Goal: Task Accomplishment & Management: Use online tool/utility

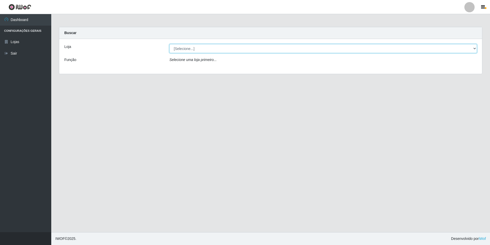
click at [469, 48] on select "[Selecione...] [GEOGRAPHIC_DATA] - [GEOGRAPHIC_DATA]" at bounding box center [322, 48] width 307 height 9
select select "528"
click at [169, 44] on select "[Selecione...] [GEOGRAPHIC_DATA] - [GEOGRAPHIC_DATA]" at bounding box center [322, 48] width 307 height 9
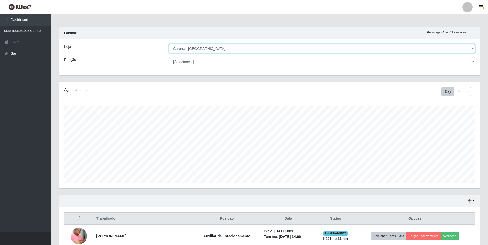
scroll to position [106, 421]
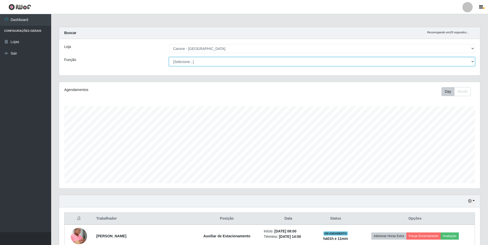
click at [471, 63] on select "[Selecione...] Auxiliar de Depósito Auxiliar de Depósito + Auxiliar de Depósito…" at bounding box center [322, 61] width 306 height 9
select select "1"
click at [169, 57] on select "[Selecione...] Auxiliar de Depósito Auxiliar de Depósito + Auxiliar de Depósito…" at bounding box center [322, 61] width 306 height 9
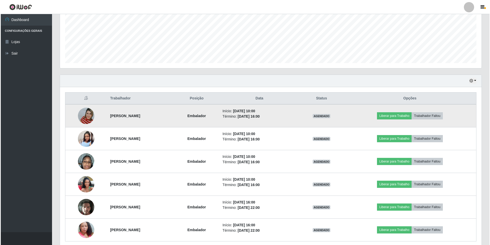
scroll to position [141, 0]
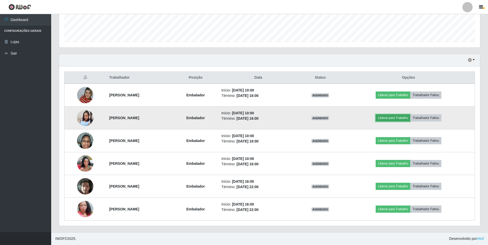
click at [411, 119] on button "Liberar para Trabalho" at bounding box center [393, 117] width 35 height 7
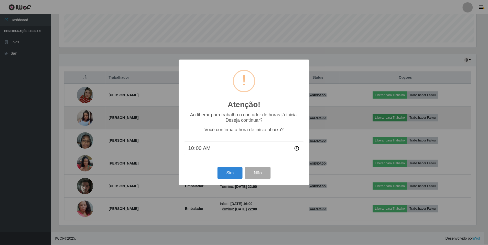
scroll to position [106, 419]
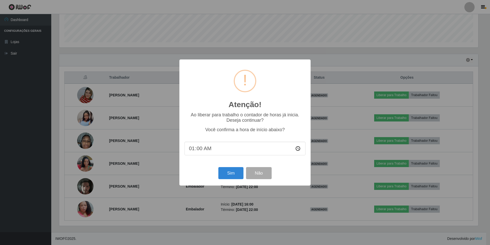
type input "10:00"
click at [230, 175] on button "Sim" at bounding box center [230, 173] width 25 height 12
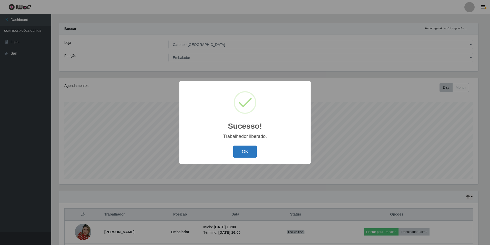
click at [244, 153] on button "OK" at bounding box center [245, 151] width 24 height 12
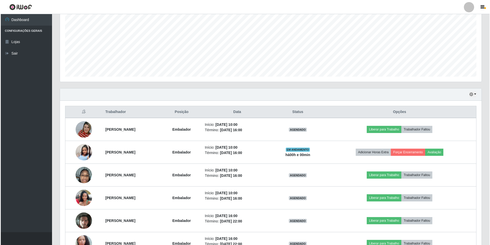
scroll to position [141, 0]
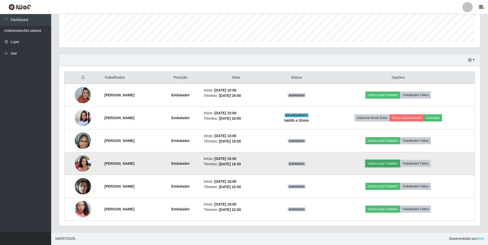
click at [400, 163] on button "Liberar para Trabalho" at bounding box center [383, 163] width 35 height 7
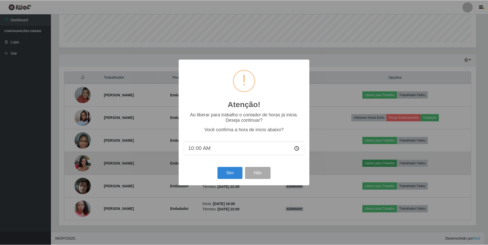
scroll to position [106, 419]
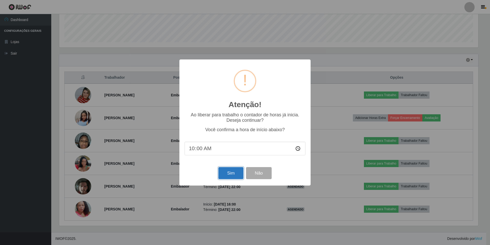
click at [223, 173] on button "Sim" at bounding box center [230, 173] width 25 height 12
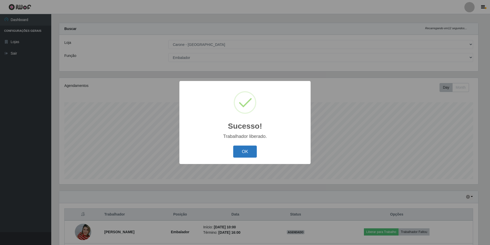
click at [246, 150] on button "OK" at bounding box center [245, 151] width 24 height 12
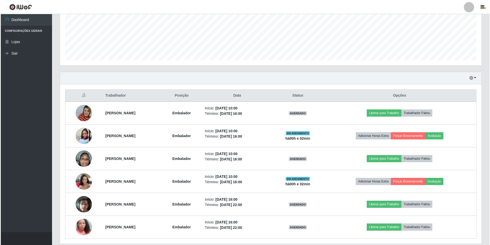
scroll to position [132, 0]
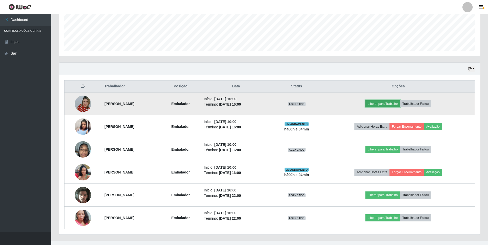
click at [392, 103] on button "Liberar para Trabalho" at bounding box center [383, 103] width 35 height 7
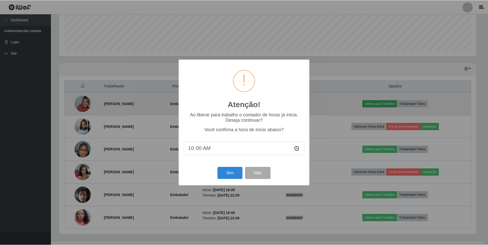
scroll to position [106, 419]
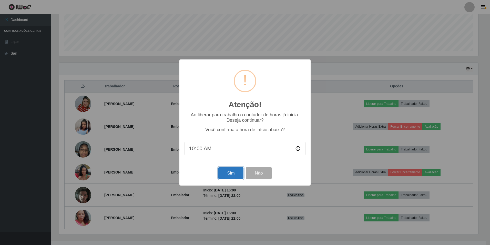
click at [231, 173] on button "Sim" at bounding box center [230, 173] width 25 height 12
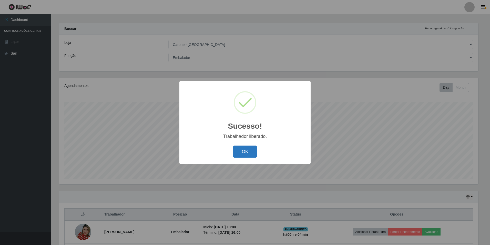
click at [246, 149] on button "OK" at bounding box center [245, 151] width 24 height 12
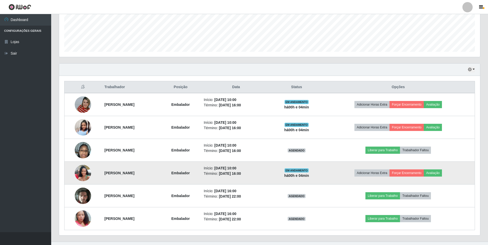
scroll to position [132, 0]
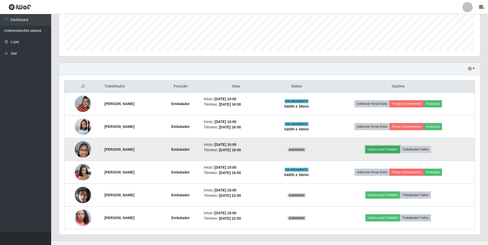
click at [384, 149] on button "Liberar para Trabalho" at bounding box center [383, 149] width 35 height 7
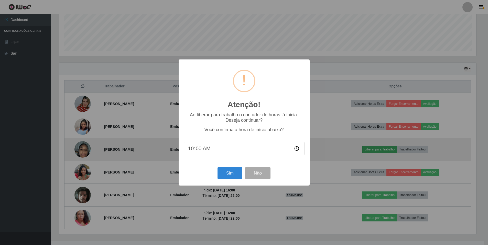
scroll to position [106, 419]
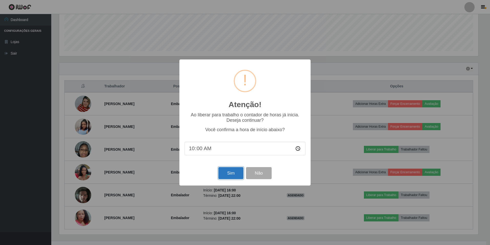
click at [227, 171] on button "Sim" at bounding box center [230, 173] width 25 height 12
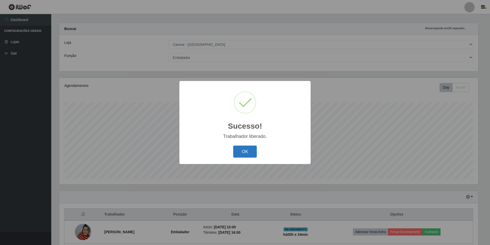
click at [243, 147] on button "OK" at bounding box center [245, 151] width 24 height 12
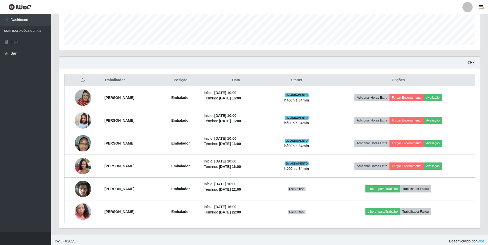
scroll to position [141, 0]
